Goal: Task Accomplishment & Management: Manage account settings

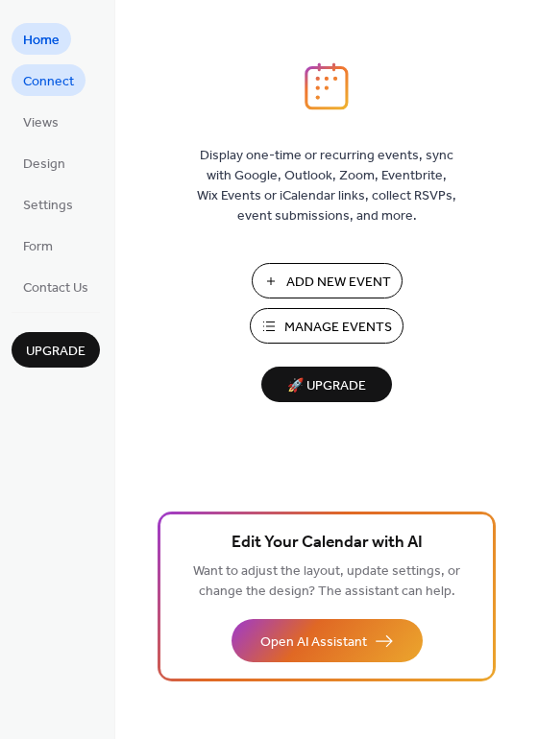
click at [60, 87] on span "Connect" at bounding box center [48, 82] width 51 height 20
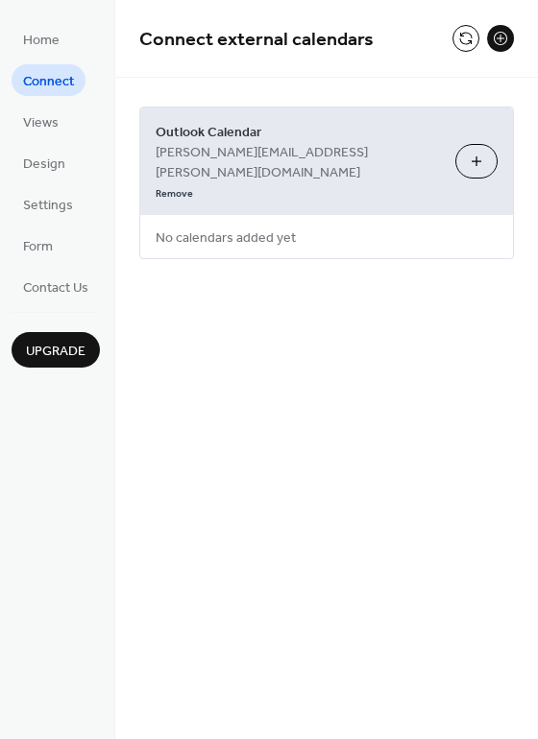
click at [37, 143] on ul "Home Connect Views Design Settings Form Contact Us" at bounding box center [56, 162] width 88 height 279
click at [37, 133] on span "Views" at bounding box center [41, 123] width 36 height 20
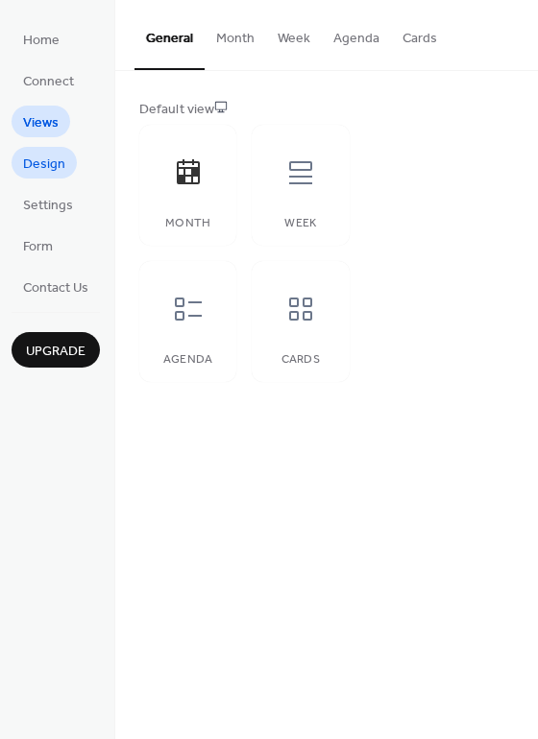
click at [37, 175] on span "Design" at bounding box center [44, 165] width 42 height 20
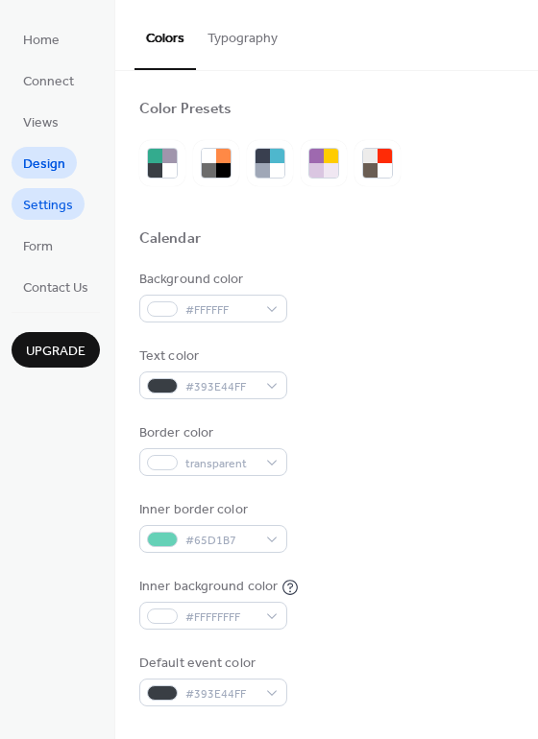
click at [30, 214] on span "Settings" at bounding box center [48, 206] width 50 height 20
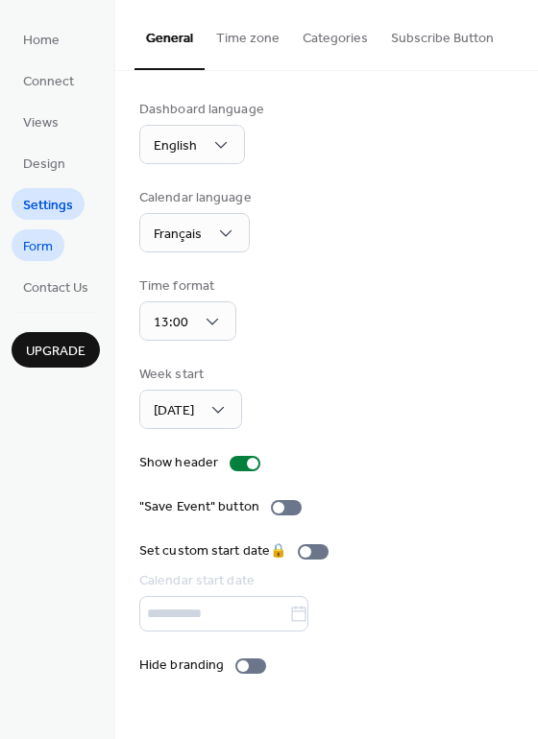
click at [31, 247] on span "Form" at bounding box center [38, 247] width 30 height 20
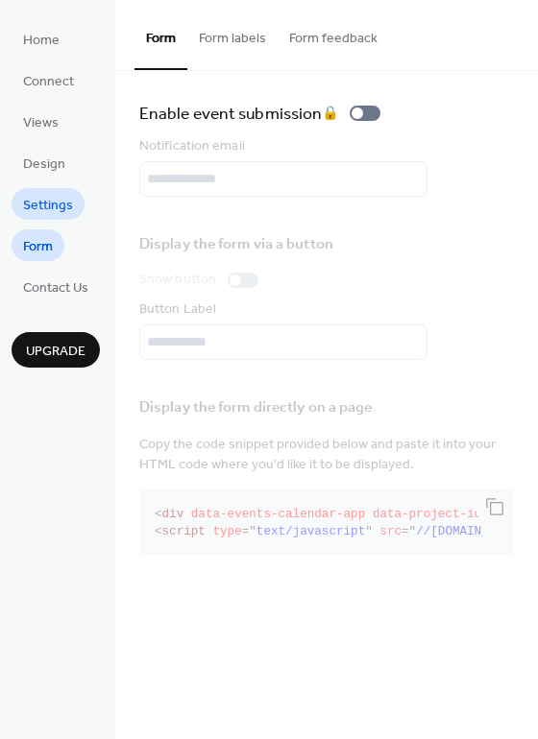
click at [33, 196] on span "Settings" at bounding box center [48, 206] width 50 height 20
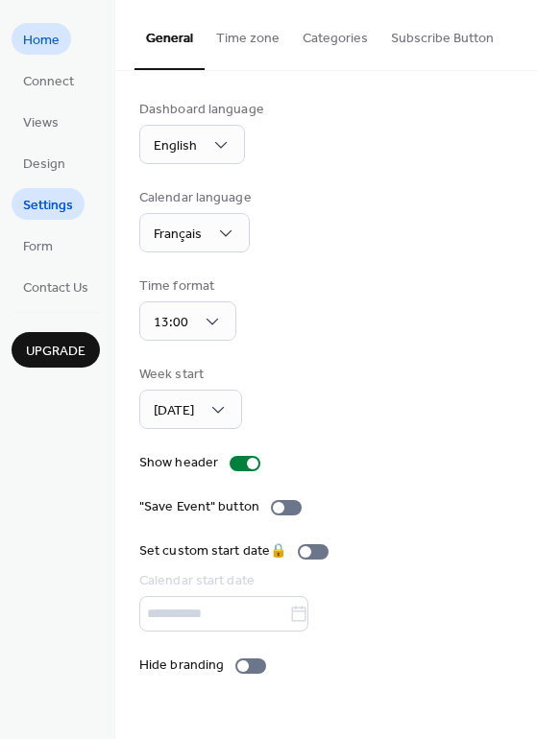
click at [49, 31] on span "Home" at bounding box center [41, 41] width 36 height 20
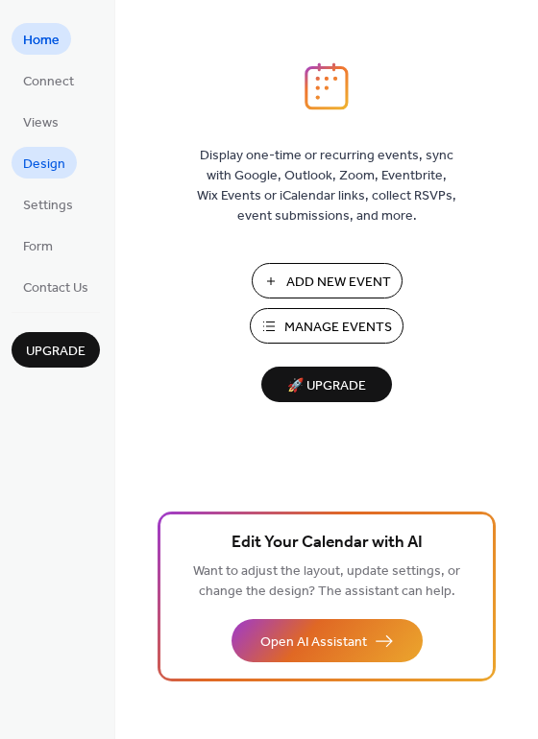
click at [29, 150] on link "Design" at bounding box center [44, 163] width 65 height 32
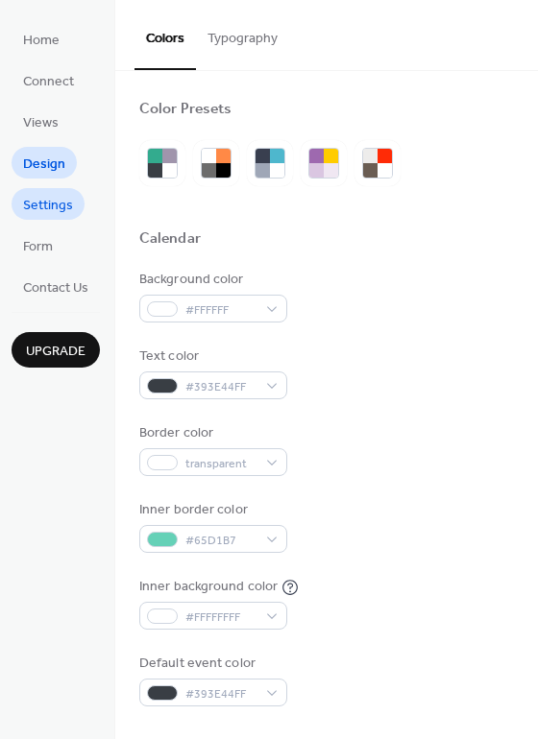
click at [37, 203] on span "Settings" at bounding box center [48, 206] width 50 height 20
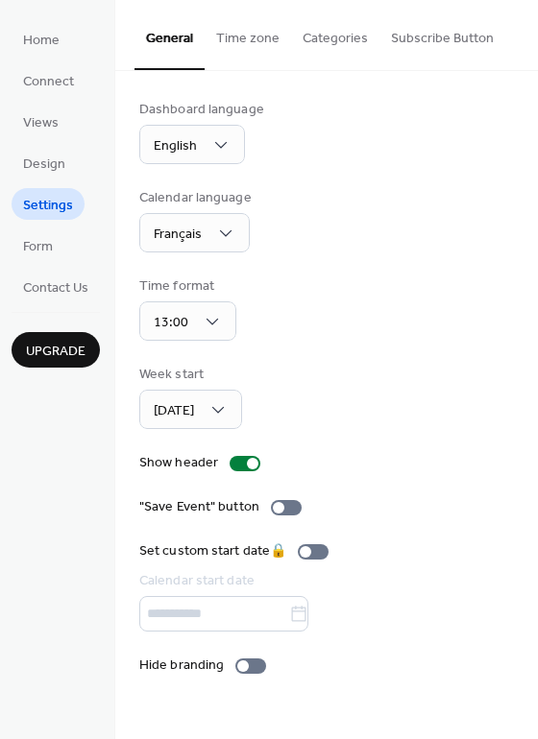
click at [44, 227] on ul "Home Connect Views Design Settings Form Contact Us" at bounding box center [56, 162] width 88 height 279
click at [44, 237] on span "Form" at bounding box center [38, 247] width 30 height 20
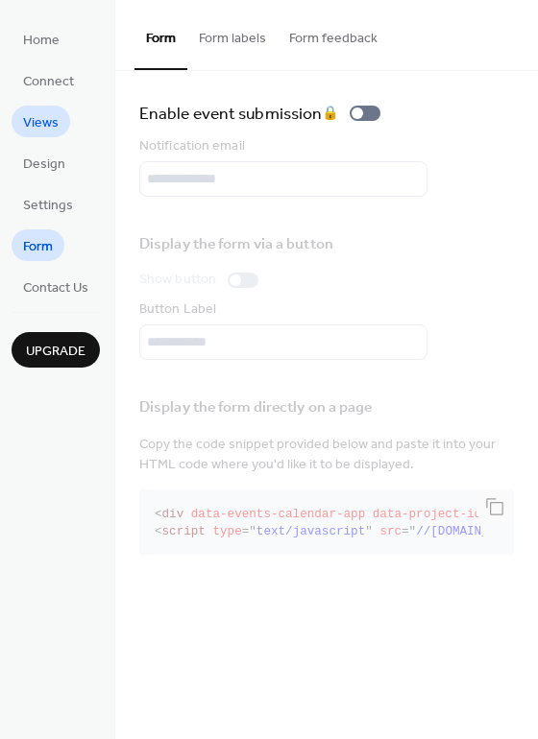
click at [36, 123] on span "Views" at bounding box center [41, 123] width 36 height 20
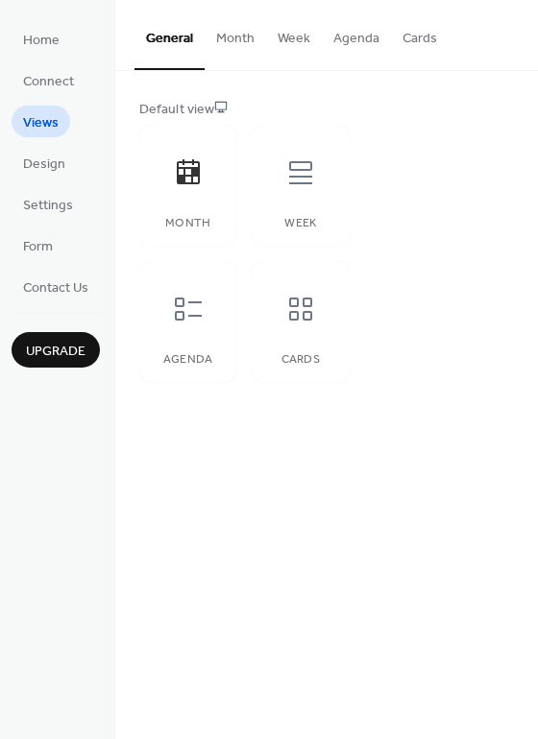
click at [44, 128] on span "Views" at bounding box center [41, 123] width 36 height 20
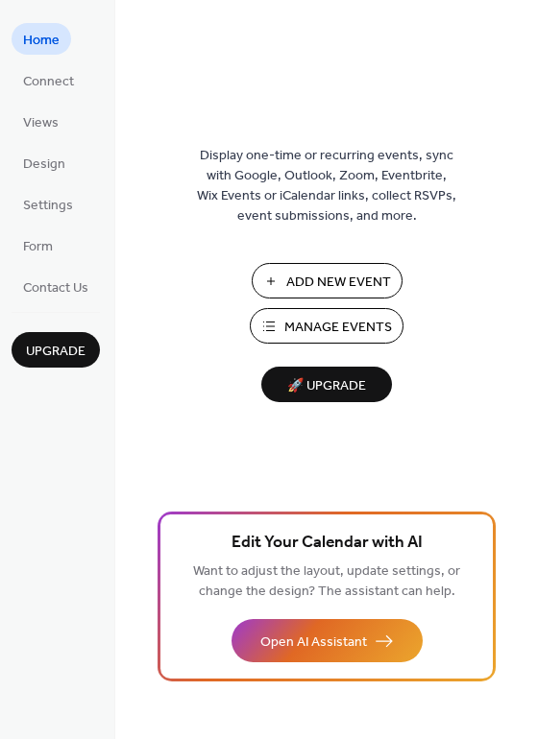
click at [337, 318] on span "Manage Events" at bounding box center [338, 328] width 108 height 20
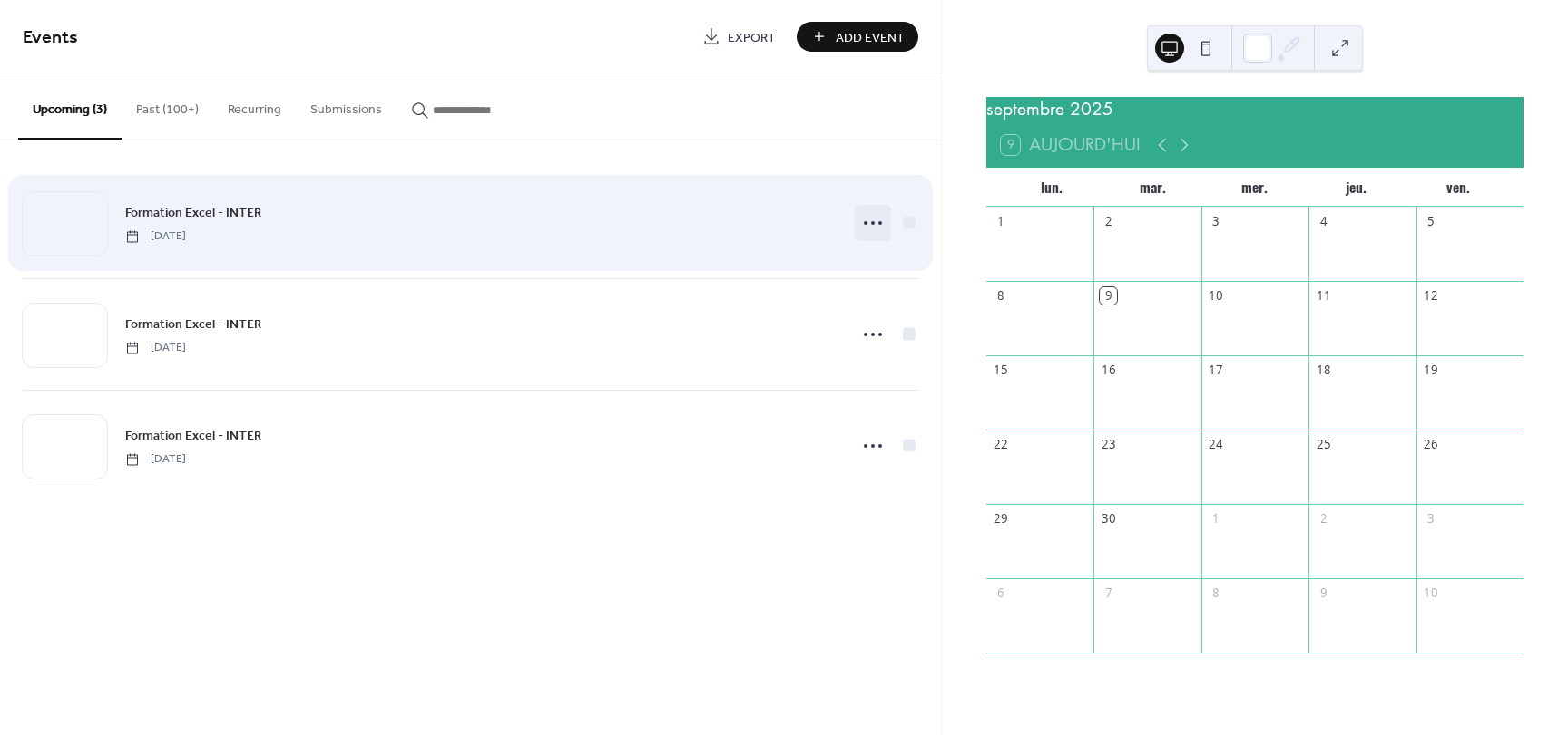
click at [862, 229] on icon at bounding box center [872, 223] width 29 height 29
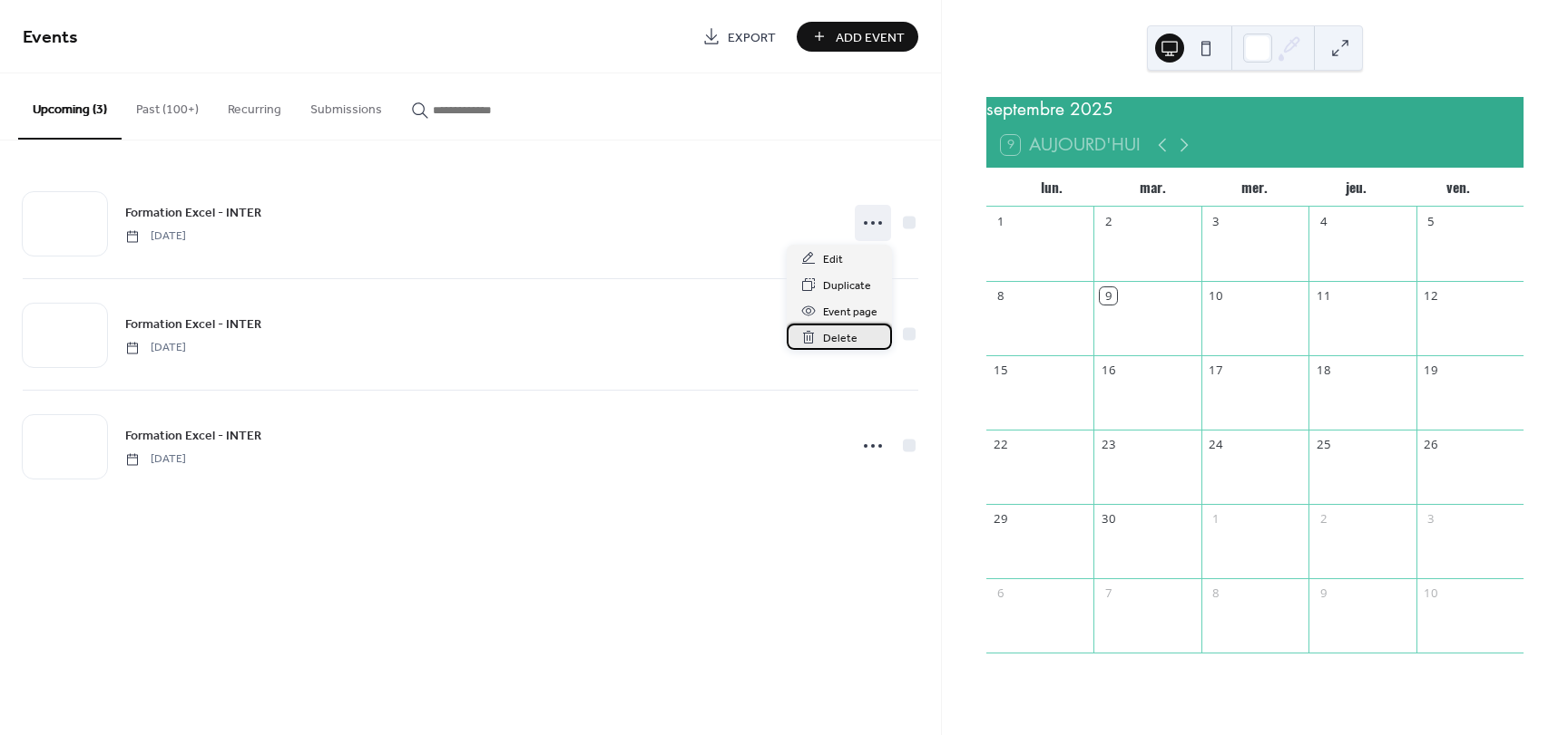
click at [844, 334] on span "Delete" at bounding box center [840, 338] width 34 height 19
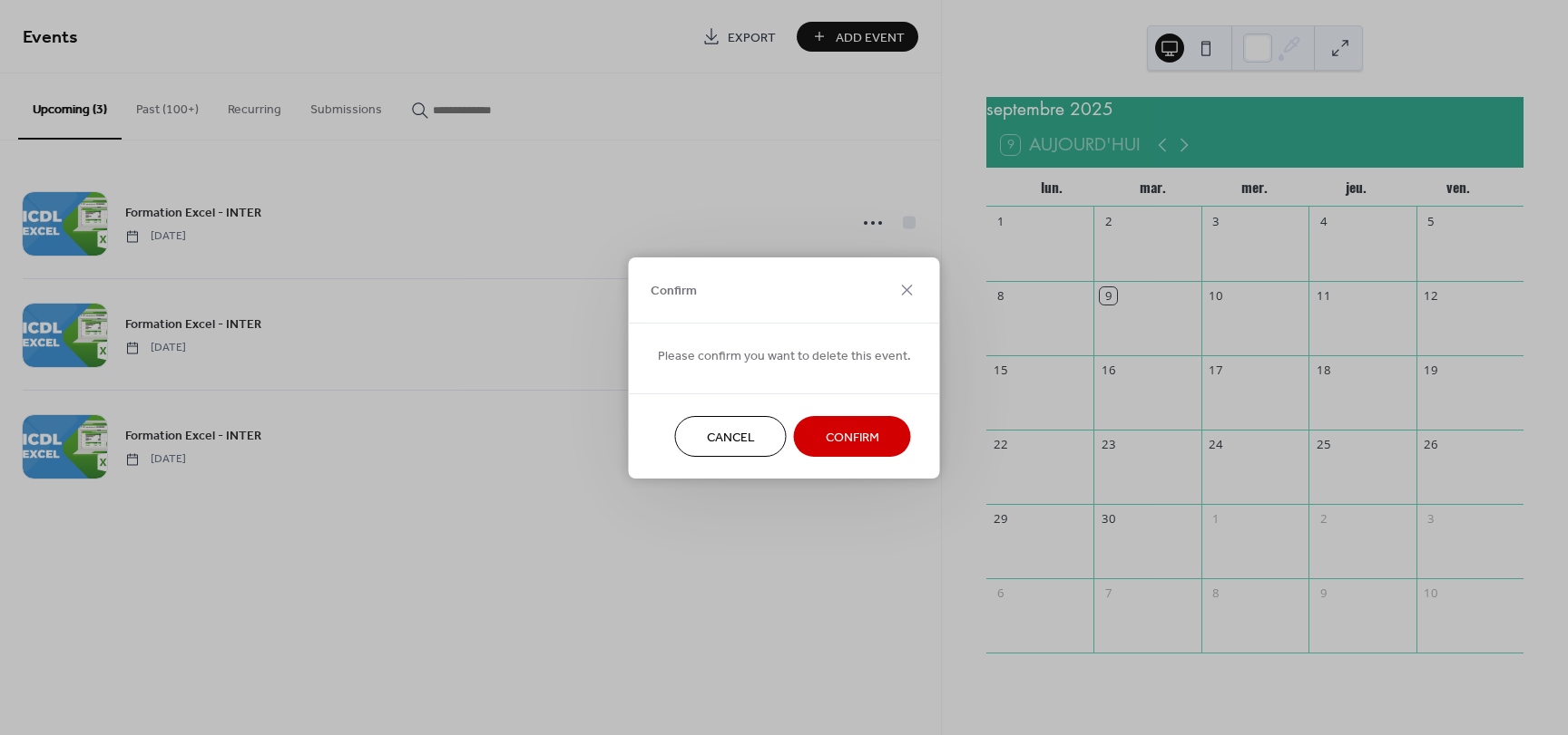
click at [859, 429] on span "Confirm" at bounding box center [852, 437] width 54 height 19
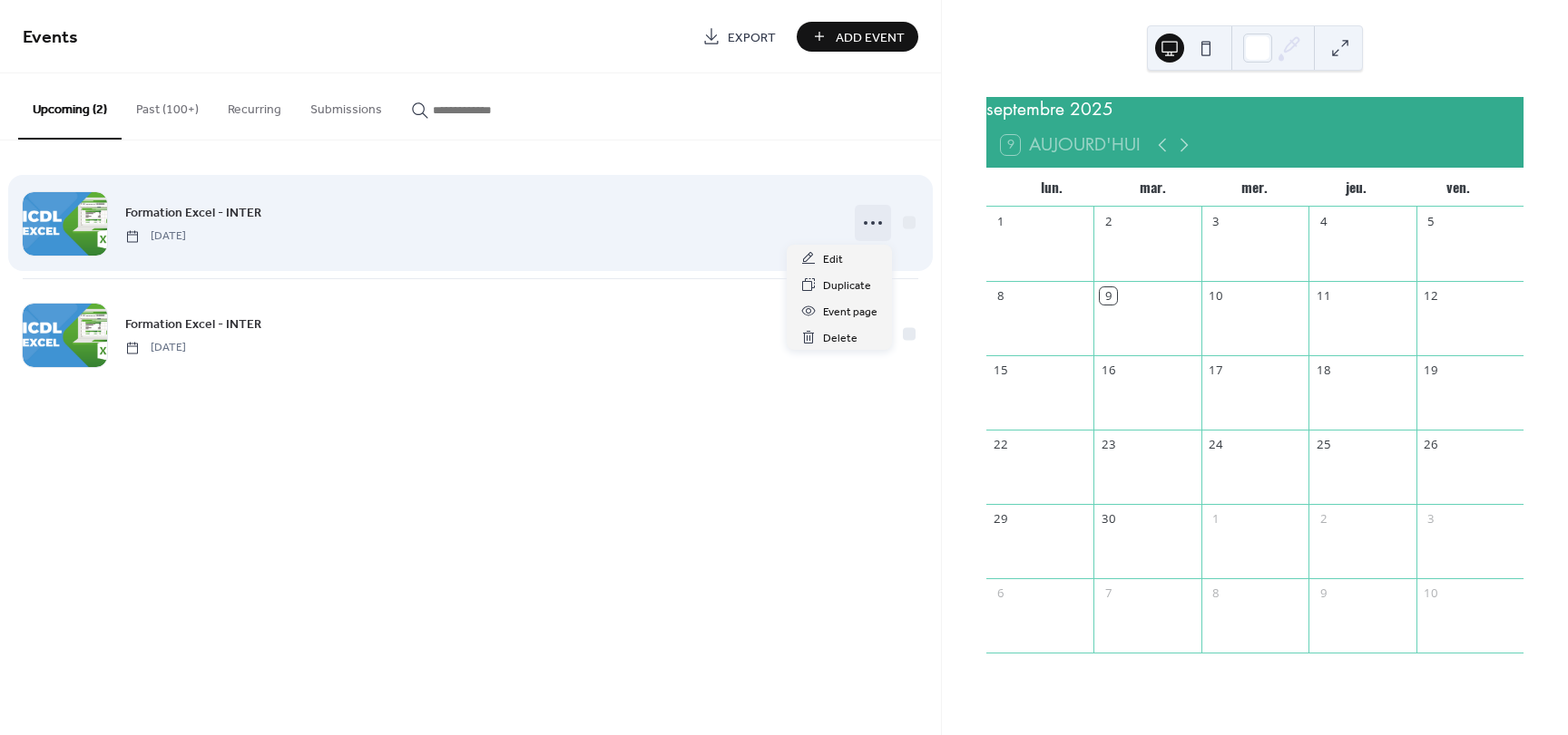
click at [870, 223] on icon at bounding box center [872, 223] width 29 height 29
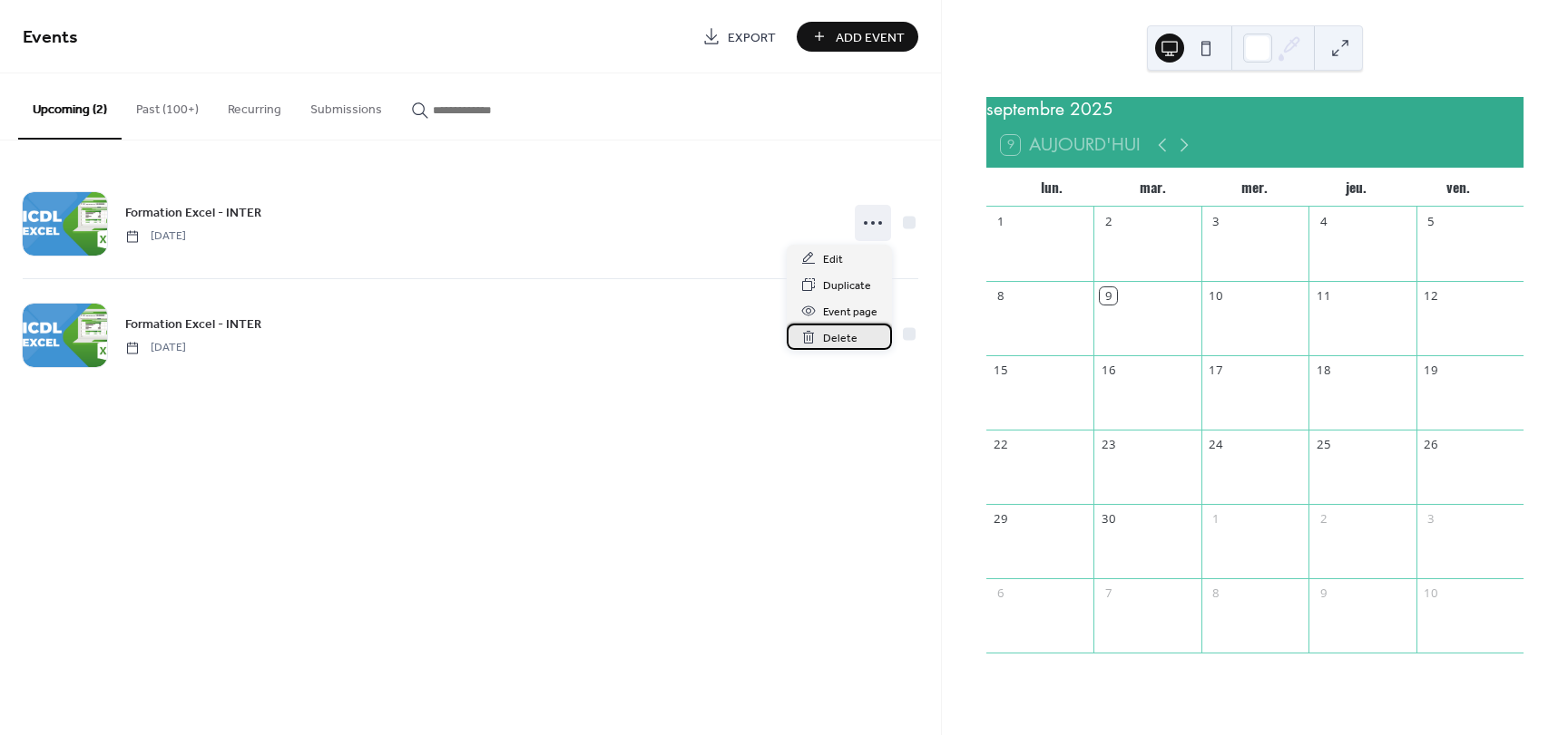
click at [851, 338] on span "Delete" at bounding box center [840, 338] width 34 height 19
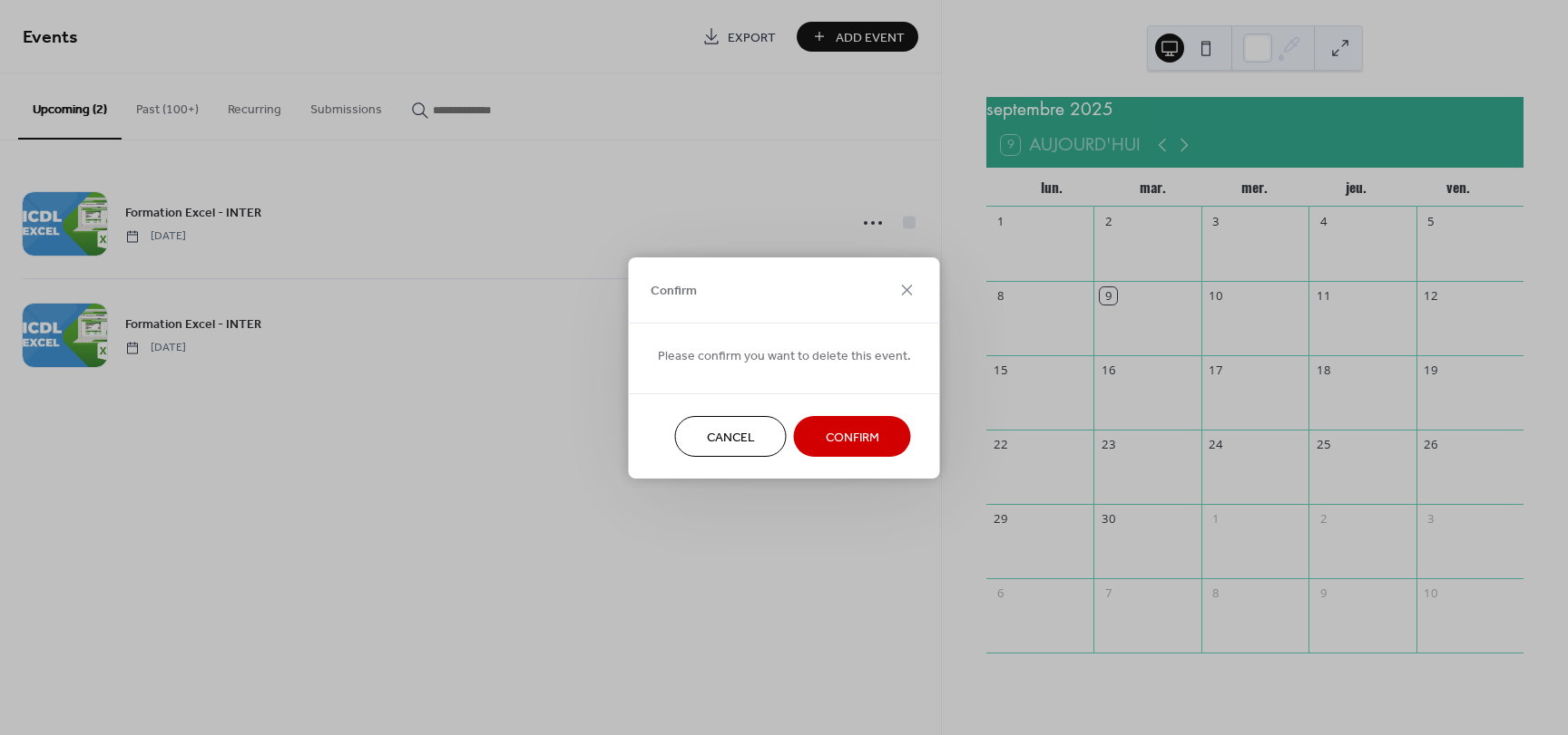
click at [870, 422] on button "Confirm" at bounding box center [853, 436] width 117 height 41
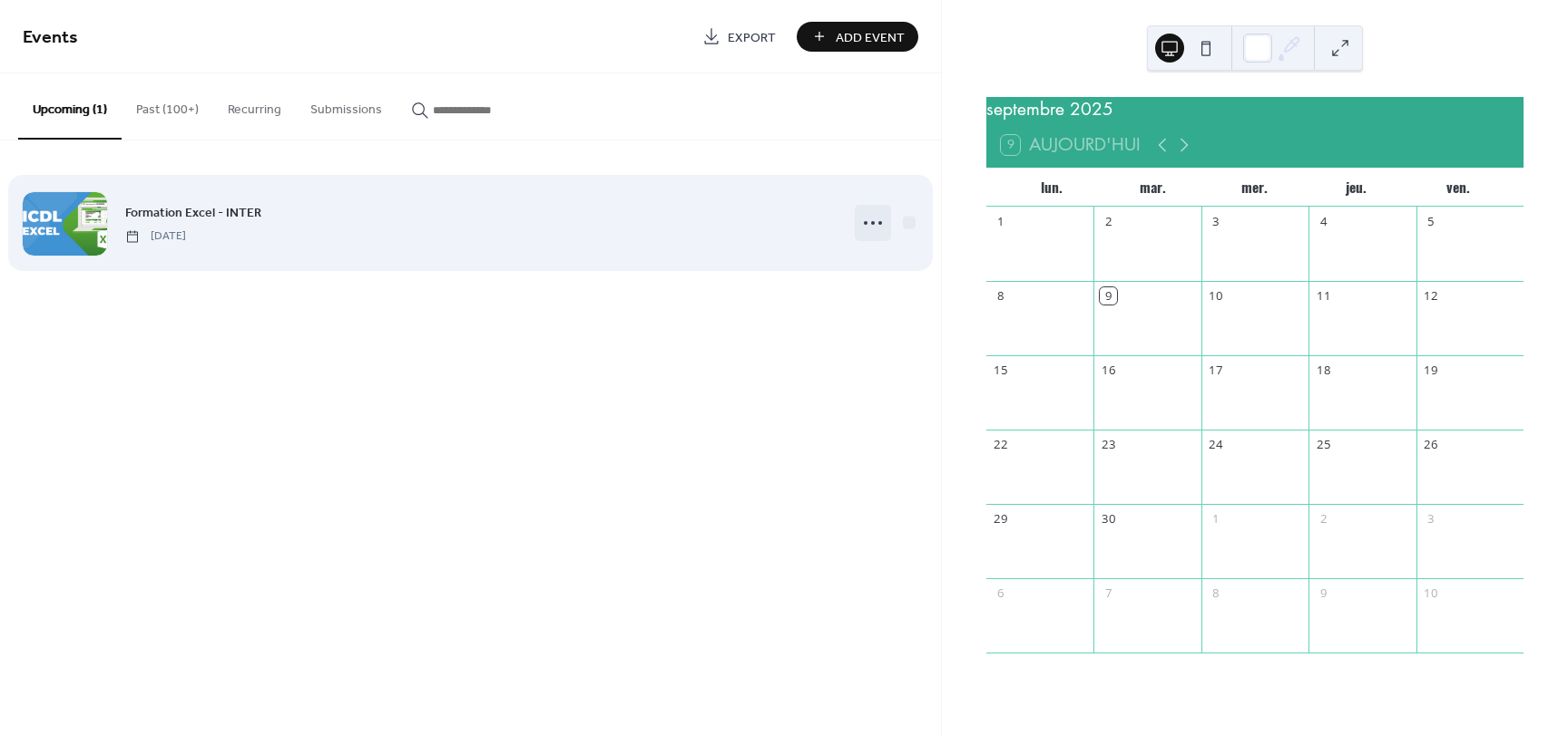
click at [870, 223] on circle at bounding box center [872, 223] width 4 height 4
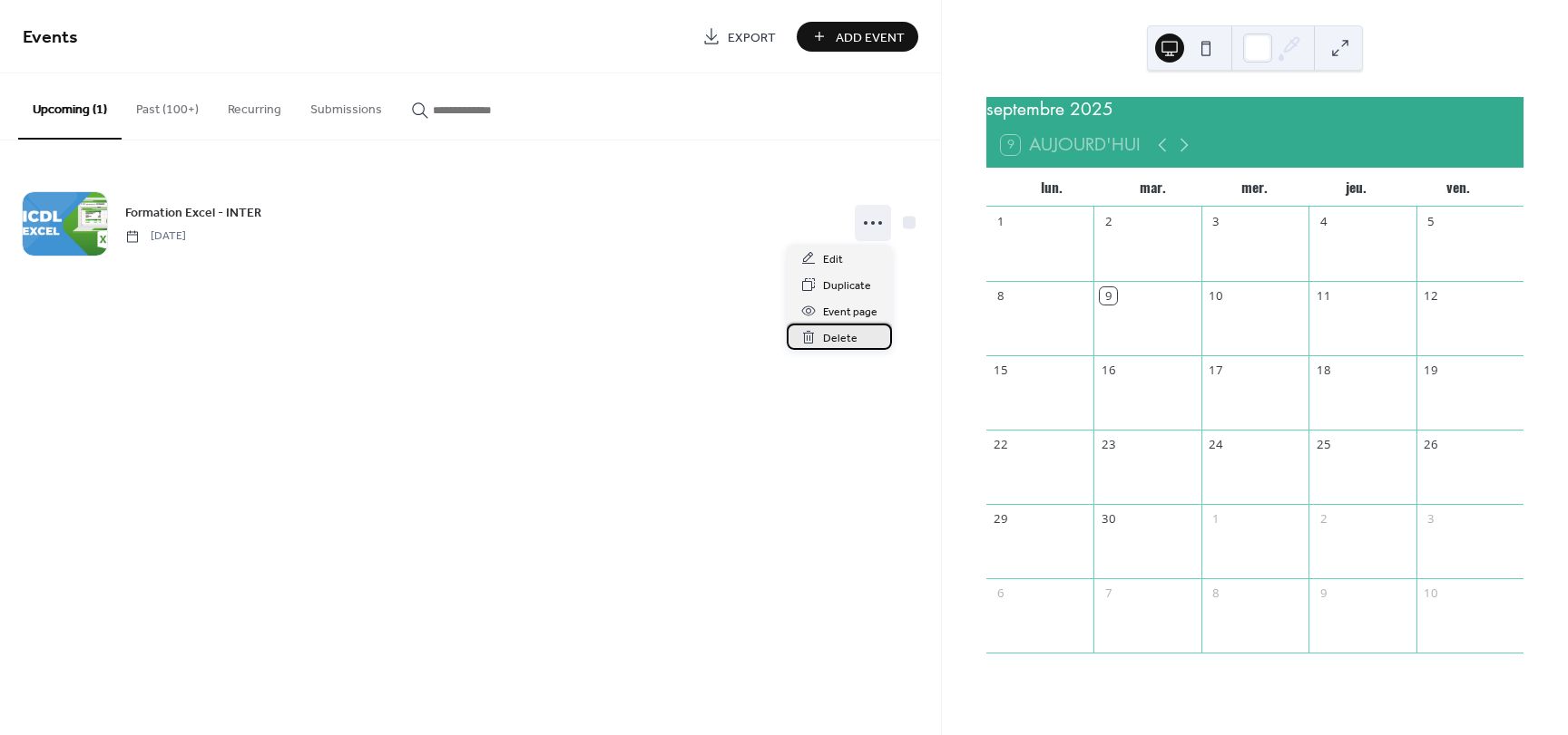
click at [847, 342] on span "Delete" at bounding box center [840, 338] width 34 height 19
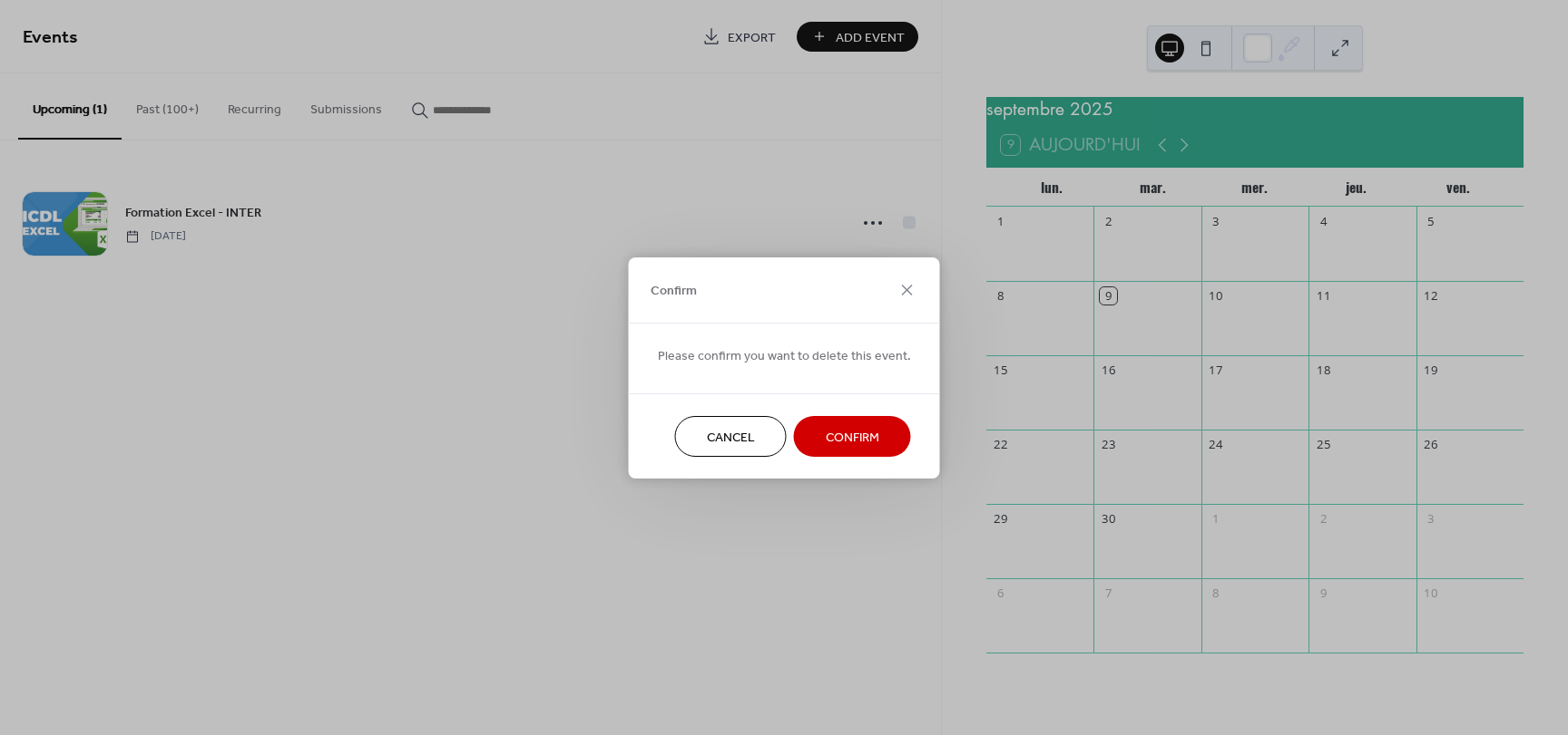
click at [836, 429] on span "Confirm" at bounding box center [852, 437] width 54 height 19
